Goal: Check status: Check status

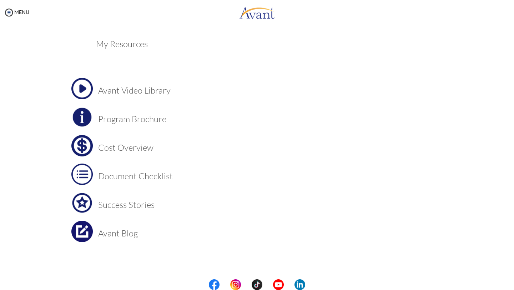
click at [265, 147] on div "My Status What is the next step? We would like you to watch the introductory vi…" at bounding box center [257, 170] width 514 height 290
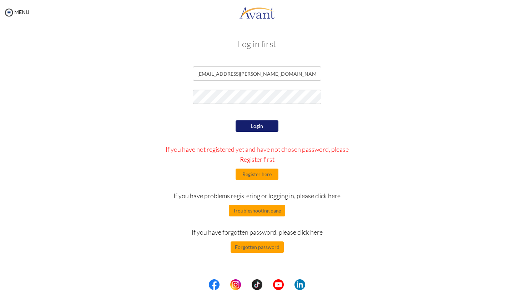
click at [260, 128] on button "Login" at bounding box center [256, 125] width 43 height 11
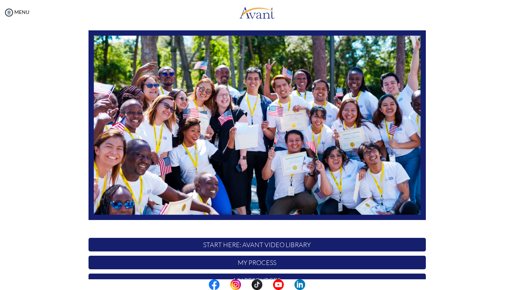
scroll to position [107, 0]
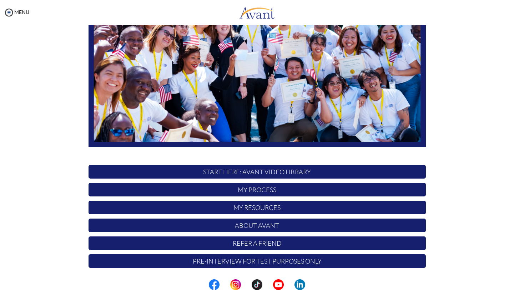
click at [263, 205] on p "My Resources" at bounding box center [256, 207] width 337 height 14
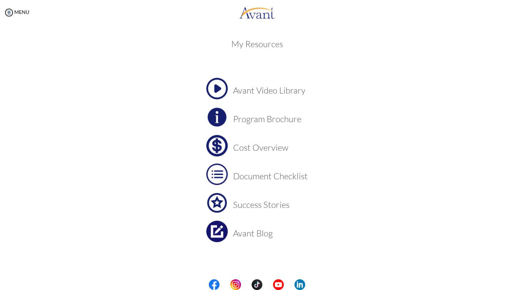
click at [259, 147] on h3 "Cost Overview" at bounding box center [270, 147] width 75 height 9
click at [266, 117] on h3 "Program Brochure" at bounding box center [270, 118] width 75 height 9
click at [259, 151] on h3 "Cost Overview" at bounding box center [270, 147] width 75 height 9
click at [276, 177] on h3 "Document Checklist" at bounding box center [270, 175] width 75 height 9
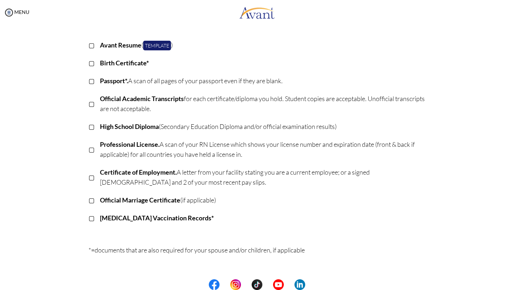
scroll to position [110, 0]
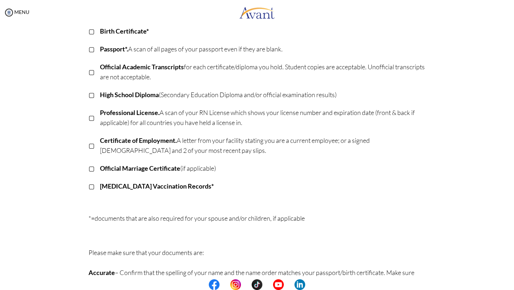
click at [92, 184] on p "▢" at bounding box center [91, 186] width 6 height 10
click at [93, 187] on p "▣" at bounding box center [91, 186] width 6 height 10
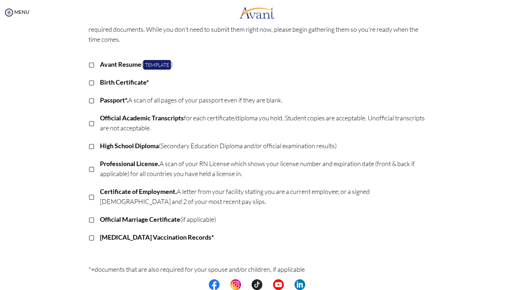
scroll to position [0, 0]
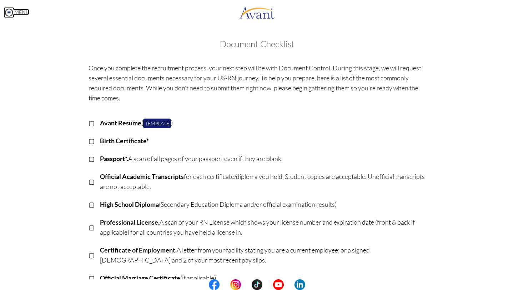
click at [17, 11] on link "MENU" at bounding box center [17, 12] width 26 height 6
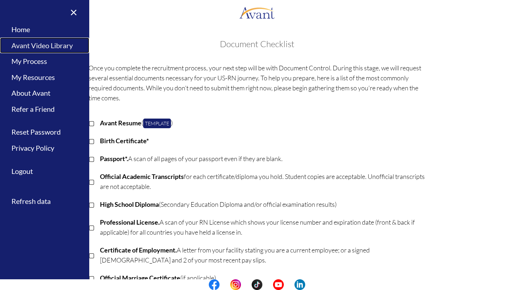
click at [52, 46] on link "Avant Video Library" at bounding box center [44, 45] width 89 height 16
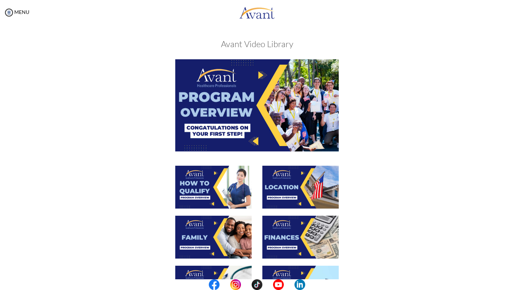
click at [22, 8] on div "MENU" at bounding box center [14, 145] width 29 height 290
click at [12, 13] on img at bounding box center [9, 12] width 11 height 11
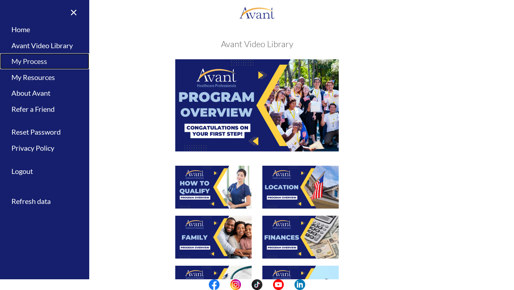
click at [32, 60] on link "My Process" at bounding box center [44, 61] width 89 height 16
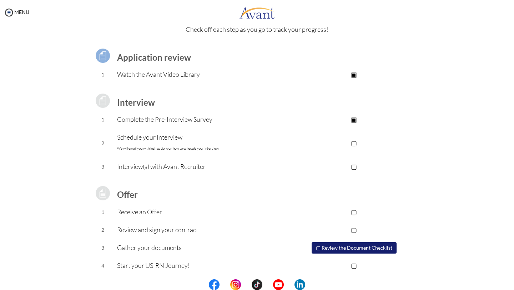
scroll to position [35, 0]
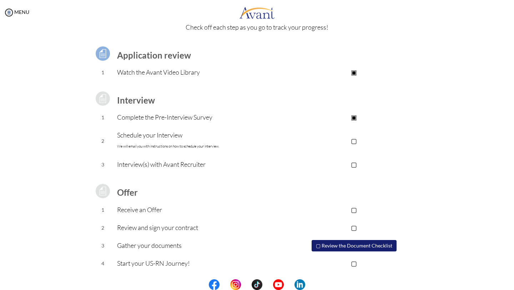
click at [168, 119] on p "Complete the Pre-Interview Survey" at bounding box center [199, 117] width 165 height 10
click at [146, 163] on p "Interview(s) with Avant Recruiter" at bounding box center [199, 164] width 165 height 10
click at [146, 171] on td "Interview(s) with Avant Recruiter" at bounding box center [199, 165] width 165 height 18
drag, startPoint x: 148, startPoint y: 165, endPoint x: 144, endPoint y: 165, distance: 4.3
click at [144, 165] on p "Interview(s) with Avant Recruiter" at bounding box center [199, 164] width 165 height 10
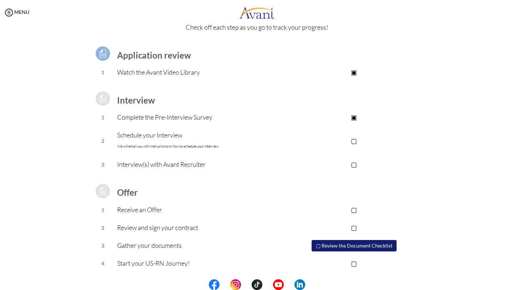
click at [168, 169] on td "Interview(s) with Avant Recruiter" at bounding box center [199, 165] width 165 height 18
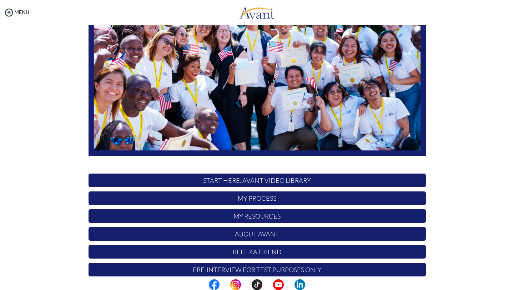
scroll to position [107, 0]
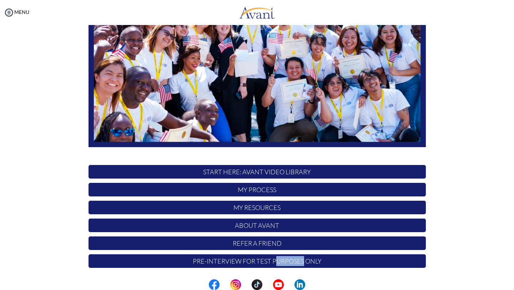
drag, startPoint x: 304, startPoint y: 261, endPoint x: 274, endPoint y: 260, distance: 29.3
click at [274, 260] on p "Pre-Interview for test purposes only" at bounding box center [256, 261] width 337 height 14
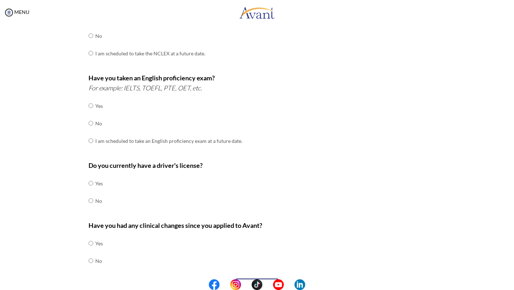
scroll to position [164, 0]
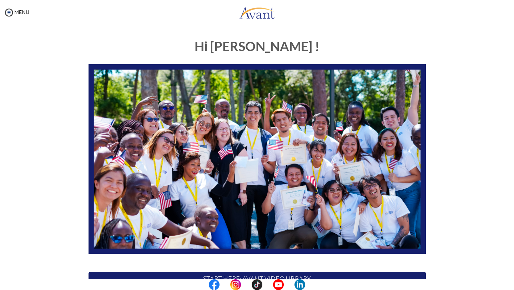
scroll to position [107, 0]
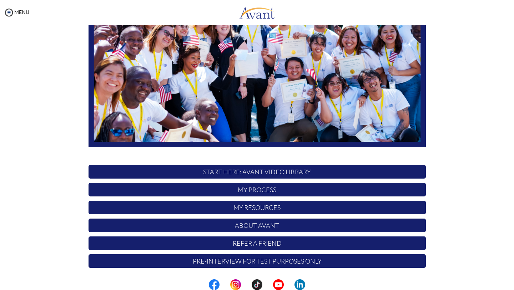
click at [277, 203] on p "My Resources" at bounding box center [256, 207] width 337 height 14
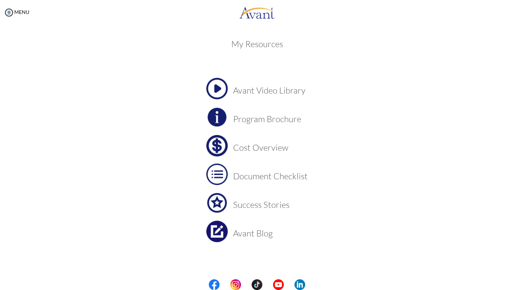
click at [259, 144] on h3 "Cost Overview" at bounding box center [270, 147] width 75 height 9
click at [253, 233] on h3 "Avant Blog" at bounding box center [270, 232] width 75 height 9
